Goal: Transaction & Acquisition: Subscribe to service/newsletter

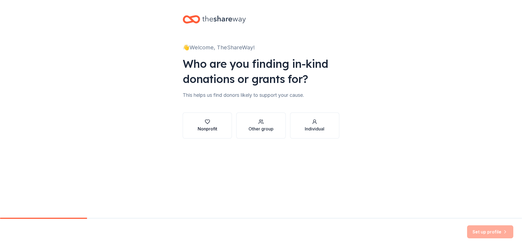
click at [207, 124] on icon "button" at bounding box center [207, 122] width 5 height 4
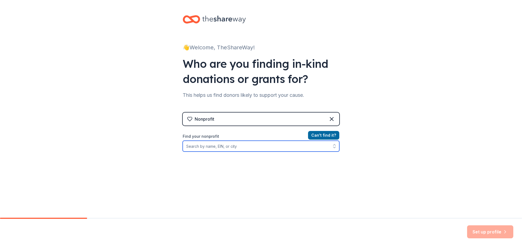
click at [199, 148] on input "Find your nonprofit" at bounding box center [261, 146] width 156 height 11
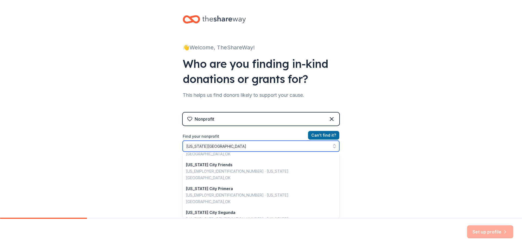
scroll to position [40, 0]
drag, startPoint x: 228, startPoint y: 147, endPoint x: 149, endPoint y: 141, distance: 79.3
click at [149, 141] on div "👋 Welcome, TheShareWay! Who are you finding in-kind donations or grants for? Th…" at bounding box center [261, 116] width 522 height 232
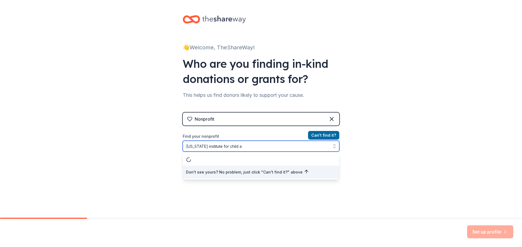
scroll to position [0, 0]
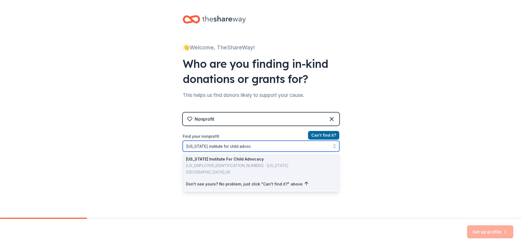
type input "oklahoma institute for child advoca"
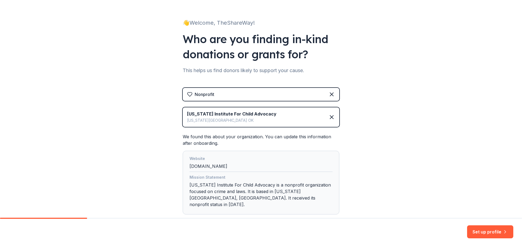
scroll to position [25, 0]
click at [213, 187] on div "Mission Statement Oklahoma Institute For Child Advocacy is a nonprofit organiza…" at bounding box center [260, 192] width 143 height 36
drag, startPoint x: 201, startPoint y: 186, endPoint x: 246, endPoint y: 193, distance: 46.1
click at [246, 192] on div "Mission Statement Oklahoma Institute For Child Advocacy is a nonprofit organiza…" at bounding box center [260, 192] width 143 height 36
click at [262, 192] on div "Mission Statement Oklahoma Institute For Child Advocacy is a nonprofit organiza…" at bounding box center [260, 192] width 143 height 36
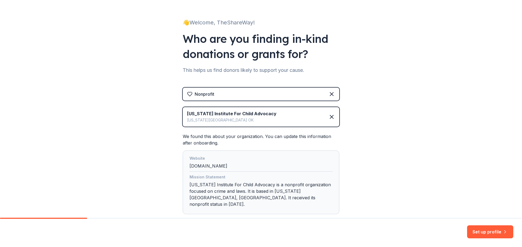
click at [288, 193] on div "Mission Statement Oklahoma Institute For Child Advocacy is a nonprofit organiza…" at bounding box center [260, 192] width 143 height 36
click at [495, 232] on button "Set up profile" at bounding box center [490, 232] width 46 height 13
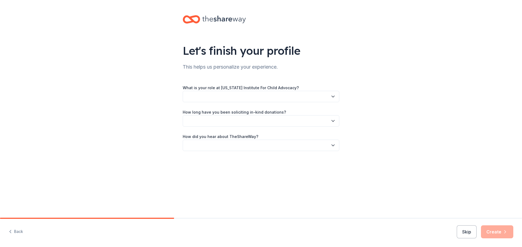
click at [219, 88] on label "What is your role at Oklahoma Institute For Child Advocacy?" at bounding box center [241, 87] width 116 height 5
click at [329, 96] on button "button" at bounding box center [261, 96] width 156 height 11
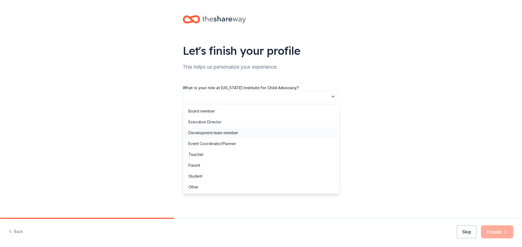
click at [208, 134] on div "Development team member" at bounding box center [213, 133] width 50 height 7
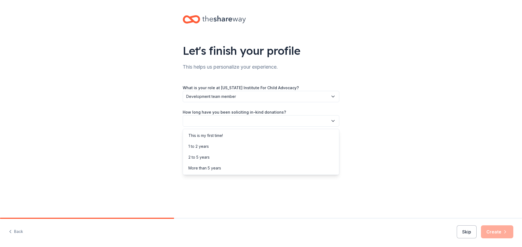
click at [207, 124] on button "button" at bounding box center [261, 120] width 156 height 11
click at [212, 167] on div "More than 5 years" at bounding box center [204, 168] width 33 height 7
click at [218, 147] on button "button" at bounding box center [261, 145] width 156 height 11
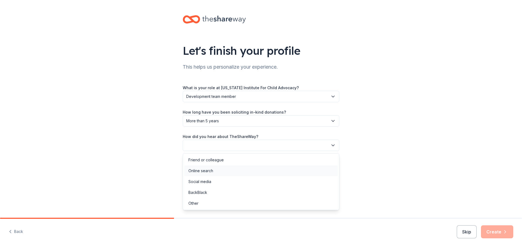
click at [211, 171] on div "Online search" at bounding box center [200, 171] width 25 height 7
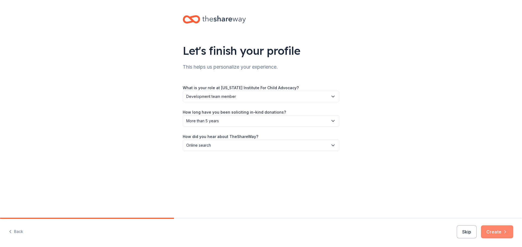
click at [495, 231] on button "Create" at bounding box center [497, 232] width 32 height 13
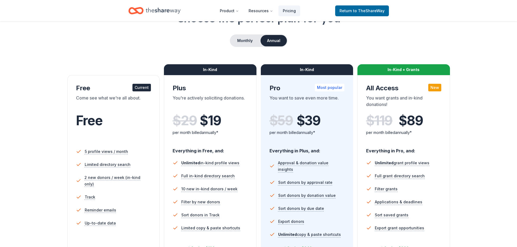
scroll to position [37, 0]
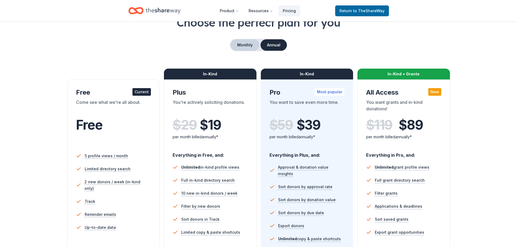
click at [247, 44] on button "Monthly" at bounding box center [245, 44] width 29 height 11
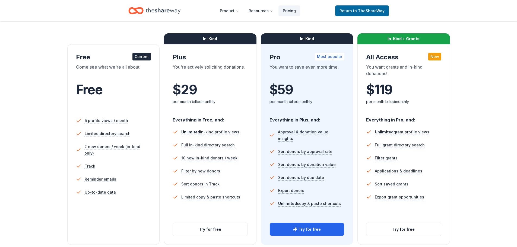
scroll to position [27, 0]
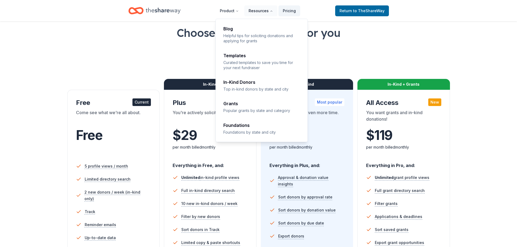
click at [264, 12] on button "Resources" at bounding box center [260, 10] width 33 height 11
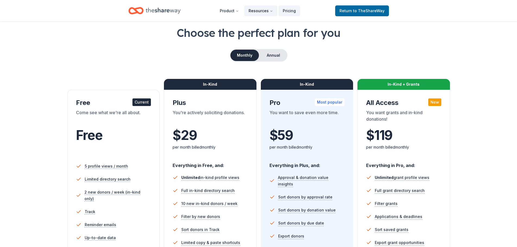
click at [264, 12] on button "Resources" at bounding box center [260, 10] width 33 height 11
click at [471, 43] on div "Choose the perfect plan for you Monthly Annual Free Current Come see what we're…" at bounding box center [259, 158] width 474 height 266
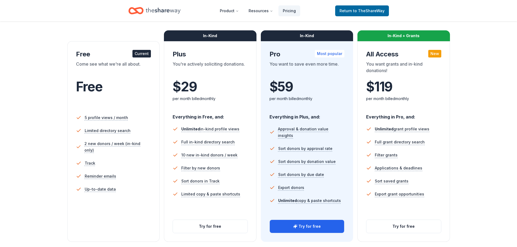
scroll to position [83, 0]
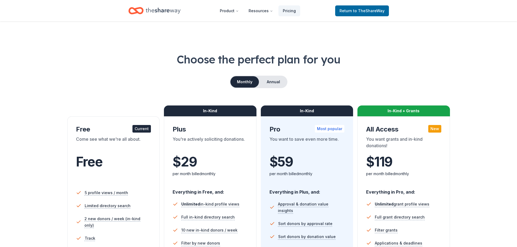
scroll to position [83, 0]
